Goal: Find specific page/section: Locate a particular part of the current website

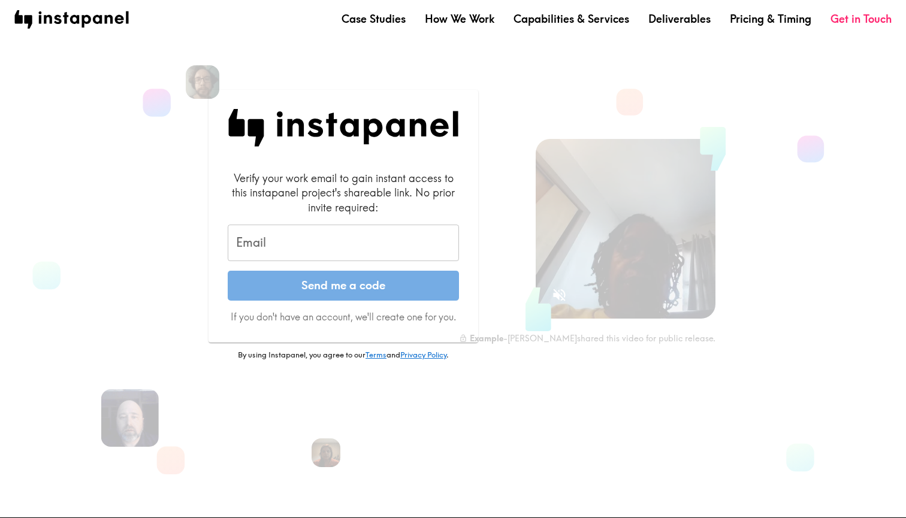
click at [319, 240] on input "Email" at bounding box center [343, 243] width 231 height 37
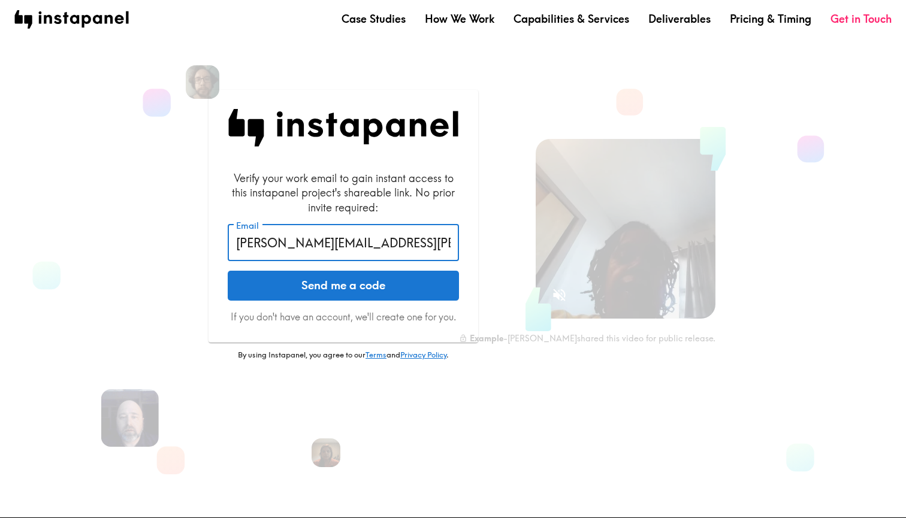
type input "[PERSON_NAME][EMAIL_ADDRESS][PERSON_NAME][DOMAIN_NAME]"
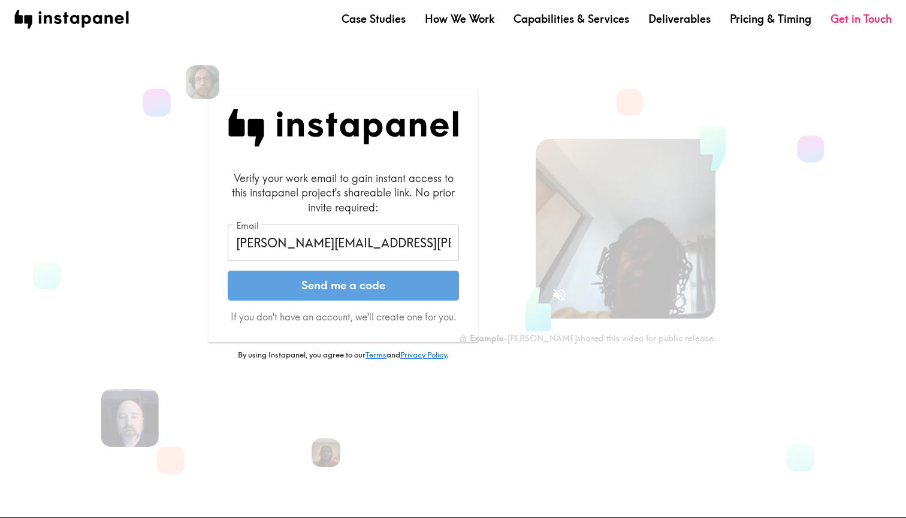
click at [359, 293] on button "Send me a code" at bounding box center [343, 286] width 231 height 30
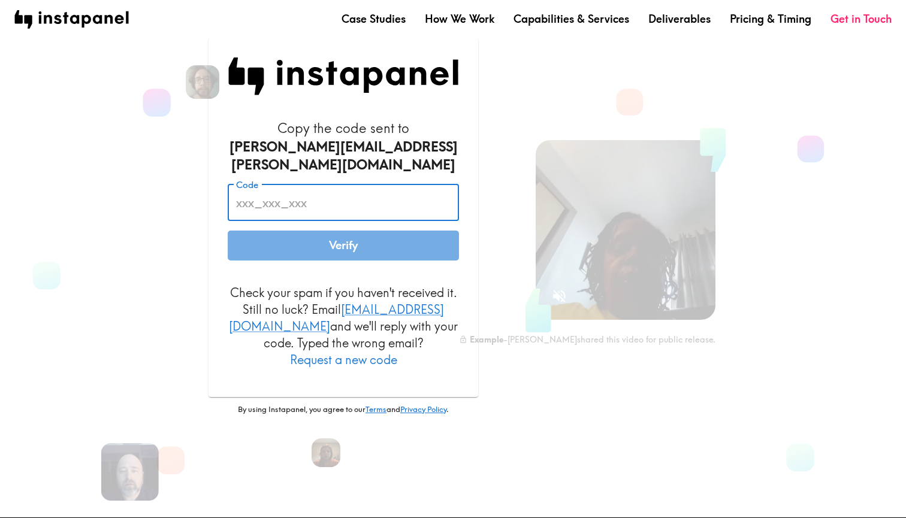
click at [319, 204] on input "Code" at bounding box center [343, 202] width 231 height 37
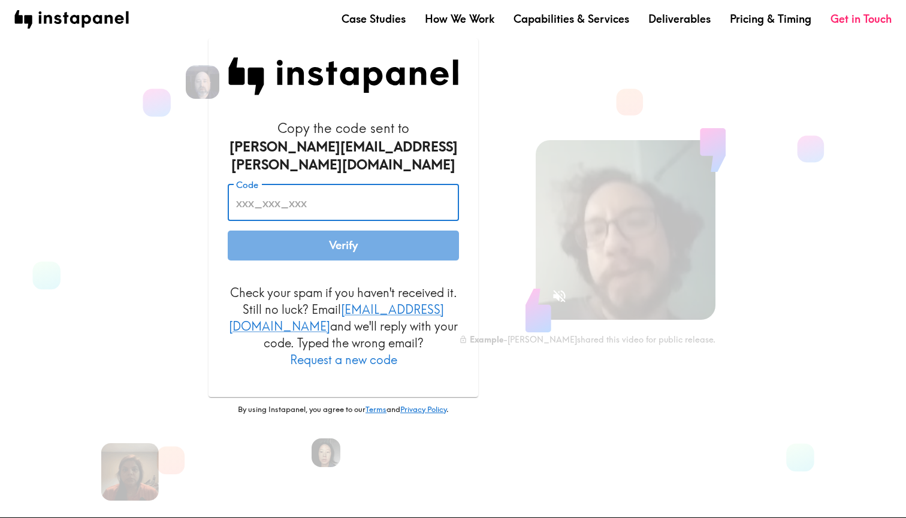
click at [326, 203] on input "Code" at bounding box center [343, 202] width 231 height 37
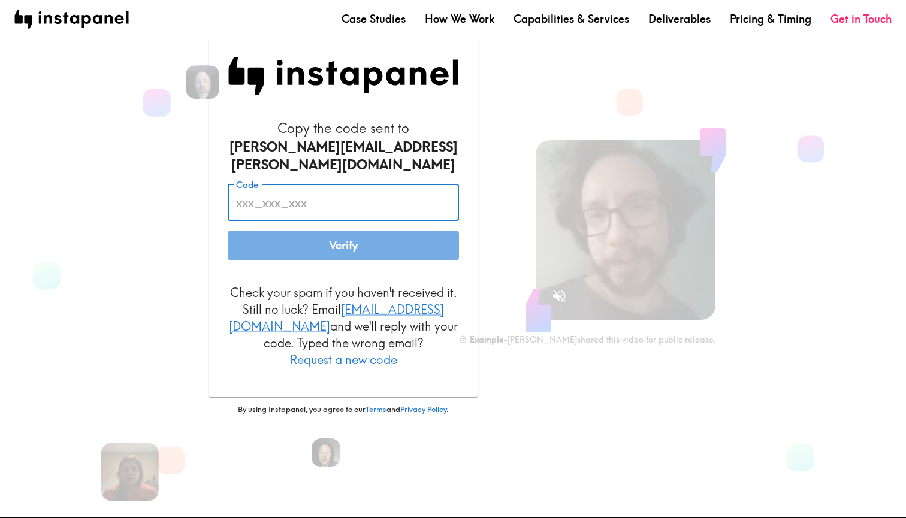
paste input "Hf9_ybN_Y2y"
type input "Hf9_ybN_Y2y"
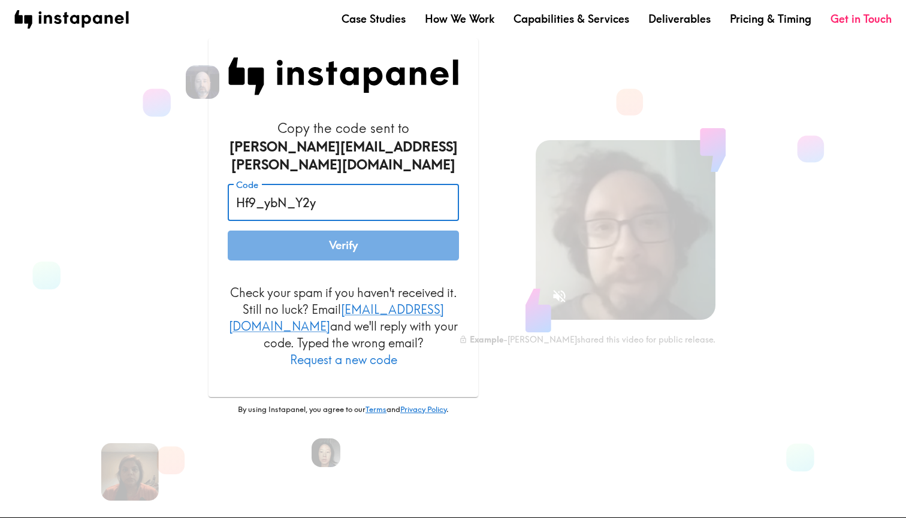
click at [330, 239] on button "Verify" at bounding box center [343, 246] width 231 height 30
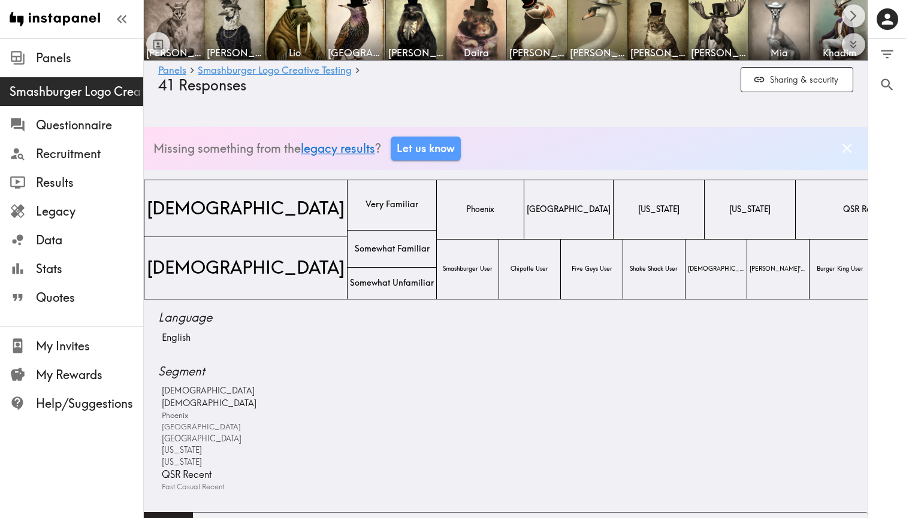
click at [846, 148] on icon "Dismiss banner" at bounding box center [847, 149] width 10 height 10
